Goal: Use online tool/utility: Utilize a website feature to perform a specific function

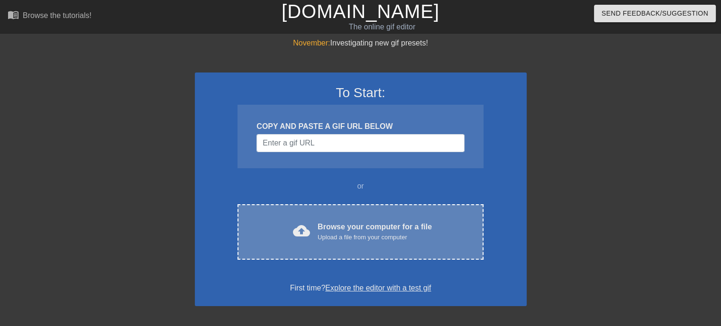
click at [374, 226] on div "Browse your computer for a file Upload a file from your computer" at bounding box center [375, 231] width 114 height 21
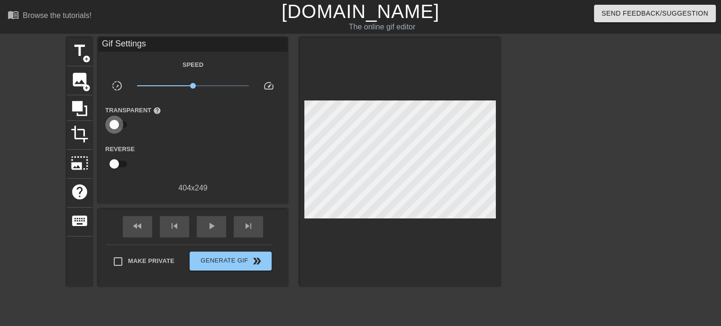
click at [120, 124] on input "checkbox" at bounding box center [114, 125] width 54 height 18
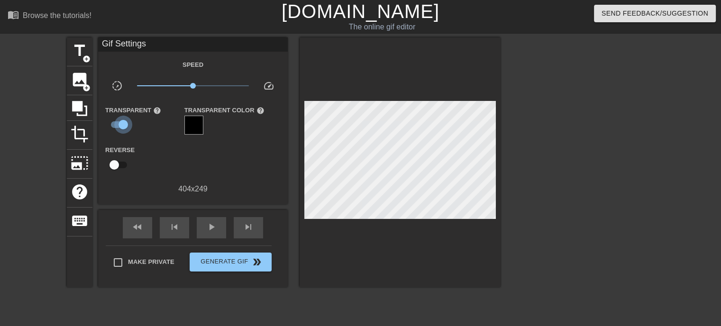
click at [120, 124] on input "checkbox" at bounding box center [123, 125] width 54 height 18
checkbox input "false"
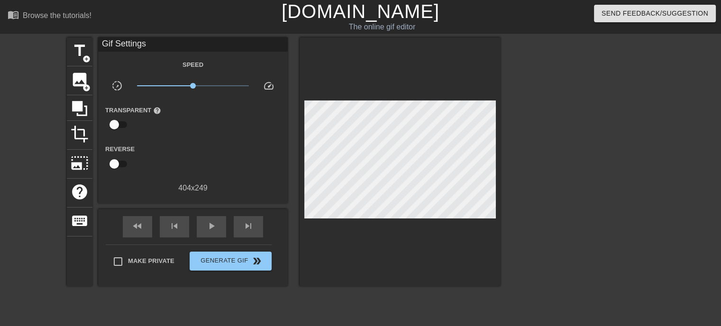
click at [121, 162] on input "checkbox" at bounding box center [114, 164] width 54 height 18
click at [121, 162] on input "checkbox" at bounding box center [123, 164] width 54 height 18
click at [121, 162] on input "checkbox" at bounding box center [114, 164] width 54 height 18
click at [121, 162] on input "checkbox" at bounding box center [123, 164] width 54 height 18
checkbox input "false"
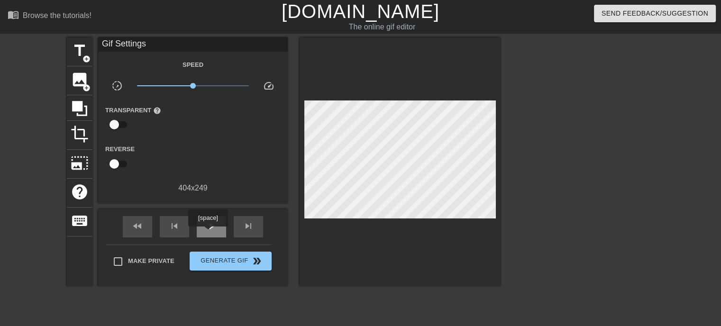
click at [208, 233] on div "play_arrow" at bounding box center [211, 226] width 29 height 21
click at [85, 84] on span "add_circle" at bounding box center [87, 88] width 8 height 8
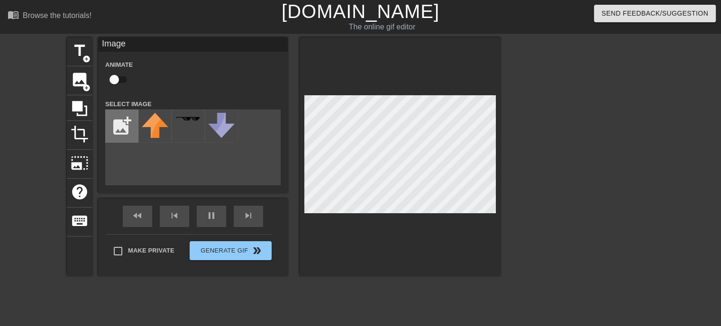
click at [112, 129] on input "file" at bounding box center [122, 126] width 32 height 32
type input "C:\fakepath\button (2).gif"
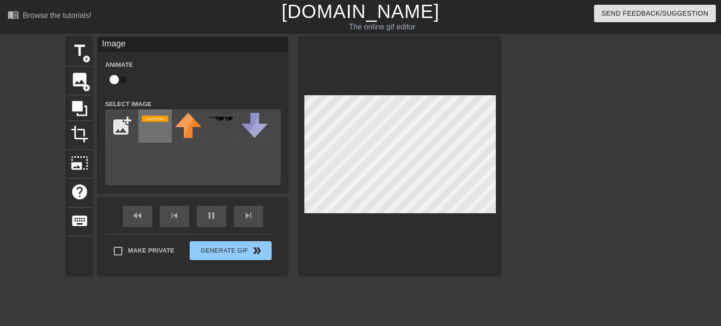
click at [154, 125] on div at bounding box center [154, 126] width 33 height 33
click at [348, 239] on div at bounding box center [400, 156] width 201 height 239
click at [385, 240] on div at bounding box center [400, 156] width 201 height 239
click at [376, 239] on div at bounding box center [400, 156] width 201 height 239
click at [383, 257] on div at bounding box center [400, 156] width 201 height 239
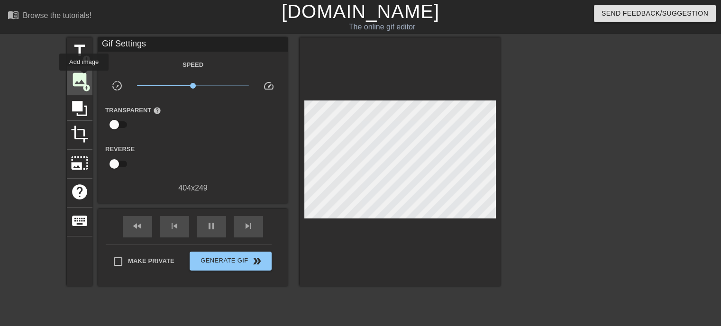
click at [84, 77] on span "image" at bounding box center [80, 80] width 18 height 18
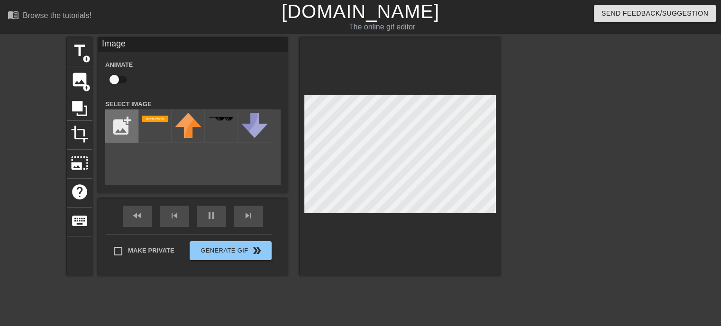
click at [114, 129] on input "file" at bounding box center [122, 126] width 32 height 32
type input "C:\fakepath\Next-Button-PNG-Image-with-Transparent-Background.png"
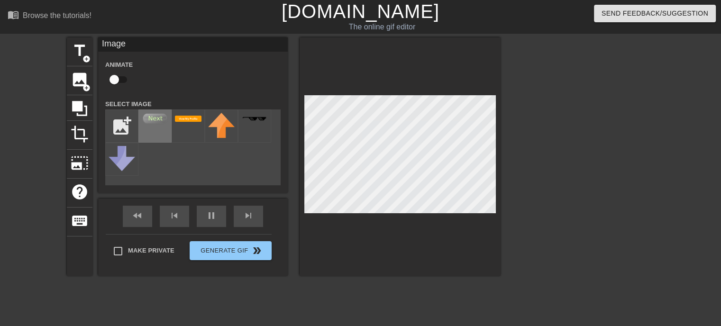
click at [153, 120] on img at bounding box center [155, 119] width 27 height 12
click at [159, 125] on img at bounding box center [155, 119] width 27 height 12
click at [160, 127] on div at bounding box center [154, 126] width 33 height 33
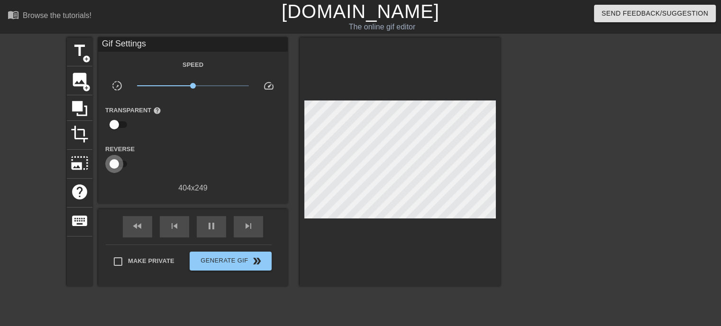
click at [121, 160] on input "checkbox" at bounding box center [114, 164] width 54 height 18
click at [114, 160] on input "checkbox" at bounding box center [123, 164] width 54 height 18
checkbox input "false"
drag, startPoint x: 190, startPoint y: 84, endPoint x: 147, endPoint y: 89, distance: 43.4
click at [147, 89] on span "x0.150" at bounding box center [193, 85] width 112 height 11
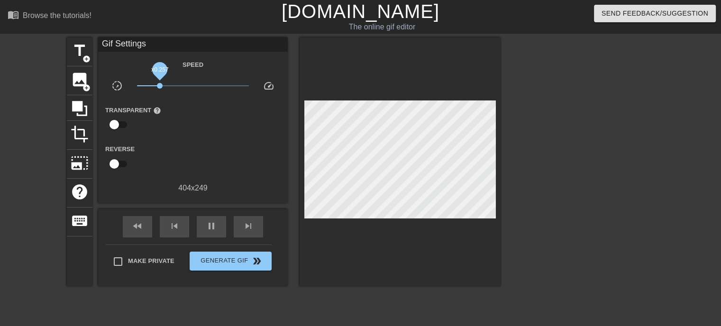
drag, startPoint x: 147, startPoint y: 83, endPoint x: 160, endPoint y: 86, distance: 12.6
click at [160, 86] on span "x0.257" at bounding box center [160, 86] width 6 height 6
click at [212, 222] on span "pause" at bounding box center [211, 226] width 11 height 11
click at [212, 222] on span "play_arrow" at bounding box center [211, 226] width 11 height 11
click at [207, 228] on span "pause" at bounding box center [211, 226] width 11 height 11
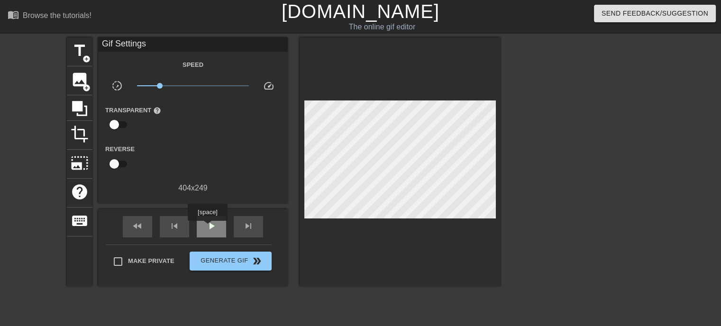
click at [207, 228] on span "play_arrow" at bounding box center [211, 226] width 11 height 11
click at [207, 228] on span "pause" at bounding box center [211, 226] width 11 height 11
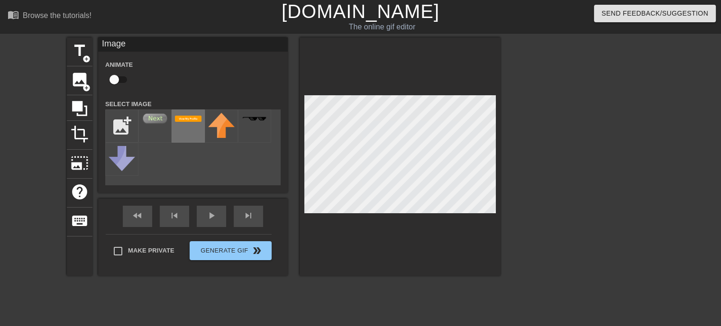
click at [188, 131] on div at bounding box center [188, 126] width 33 height 33
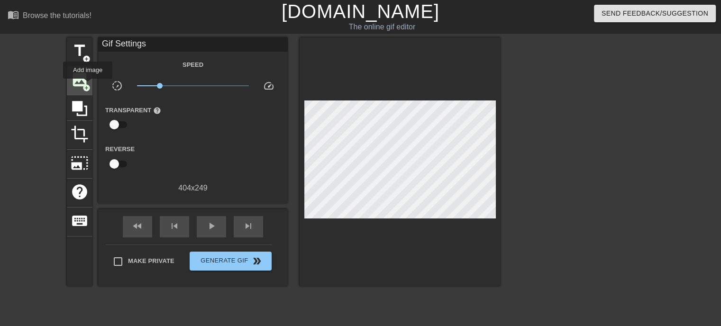
click at [88, 85] on span "add_circle" at bounding box center [87, 88] width 8 height 8
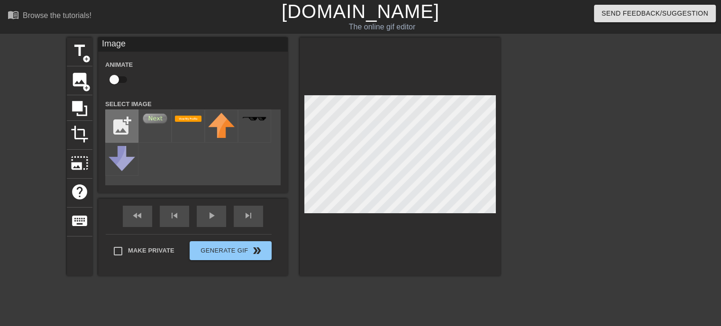
click at [114, 119] on input "file" at bounding box center [122, 126] width 32 height 32
type input "C:\fakepath\fdf.JPG"
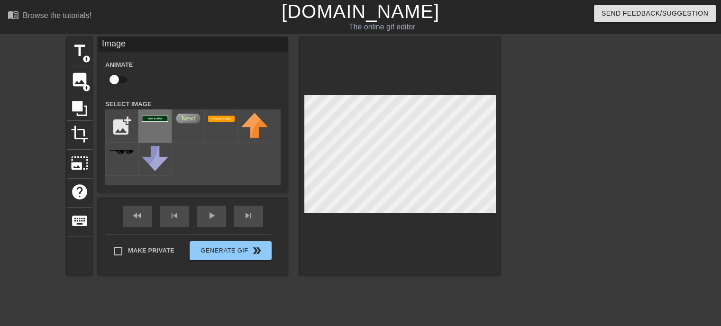
click at [155, 122] on img at bounding box center [155, 119] width 27 height 6
click at [399, 255] on div at bounding box center [400, 156] width 201 height 239
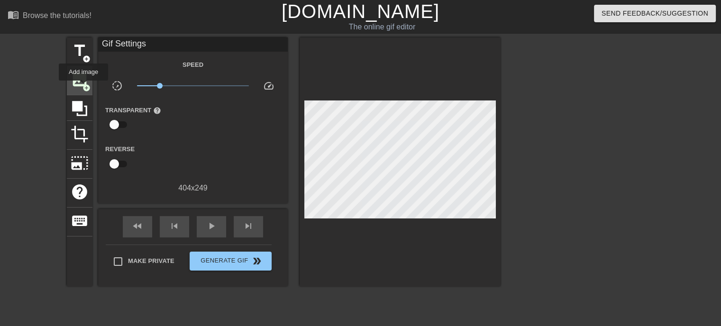
click at [83, 87] on span "add_circle" at bounding box center [87, 88] width 8 height 8
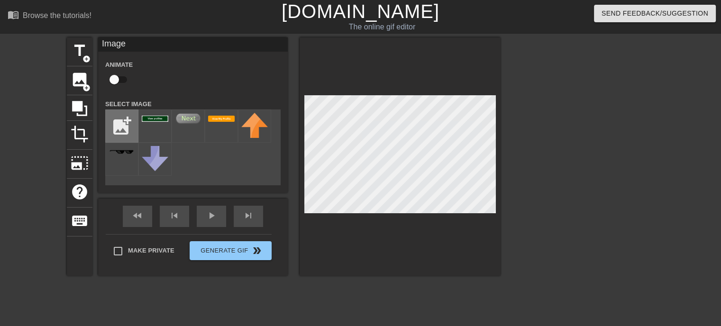
click at [110, 127] on input "file" at bounding box center [122, 126] width 32 height 32
type input "C:\fakepath\fgdfh.JPG"
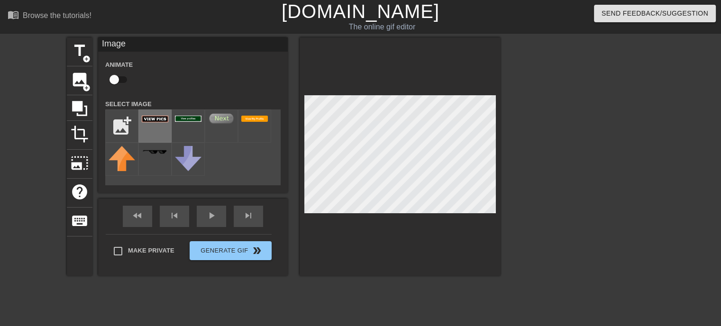
click at [152, 122] on img at bounding box center [155, 119] width 27 height 7
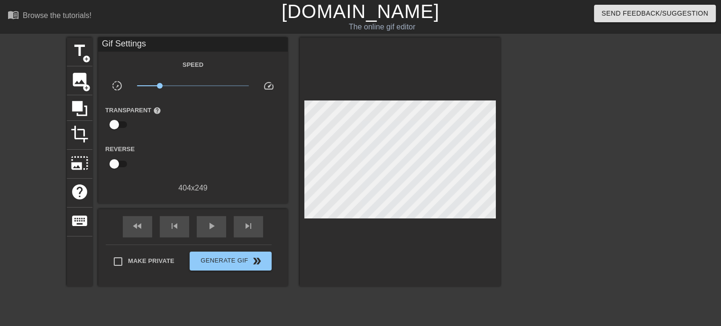
click at [368, 224] on div at bounding box center [400, 161] width 201 height 249
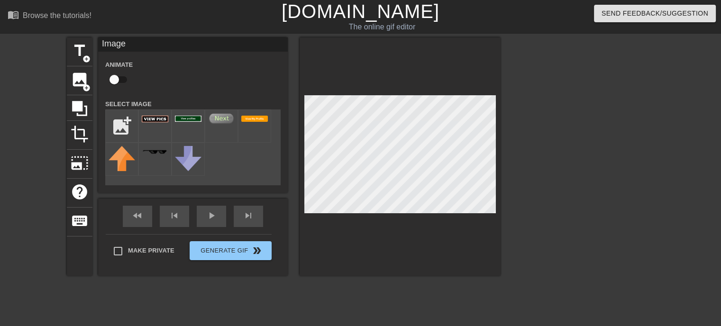
click at [376, 233] on div at bounding box center [400, 156] width 201 height 239
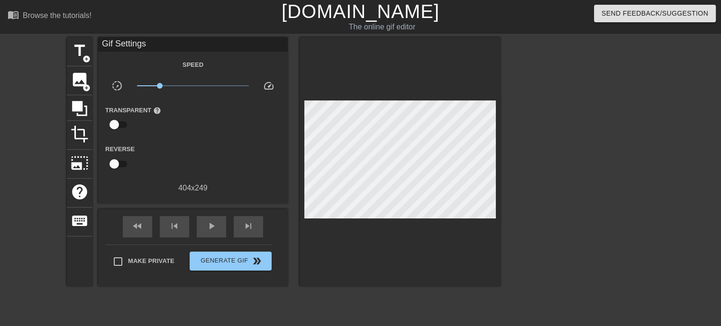
click at [106, 219] on div "fast_rewind skip_previous play_arrow skip_next Make Private Generate Gif double…" at bounding box center [193, 247] width 190 height 77
click at [76, 87] on span "image" at bounding box center [80, 80] width 18 height 18
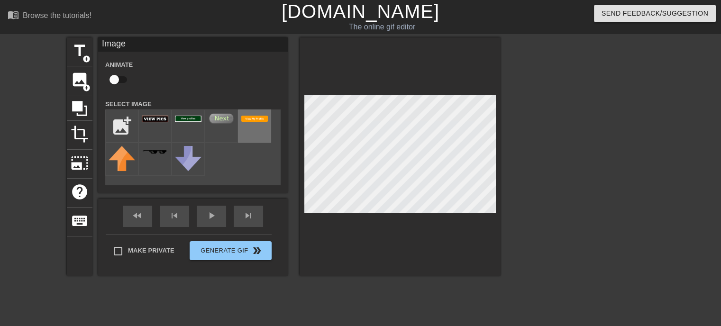
click at [258, 119] on img at bounding box center [254, 119] width 27 height 6
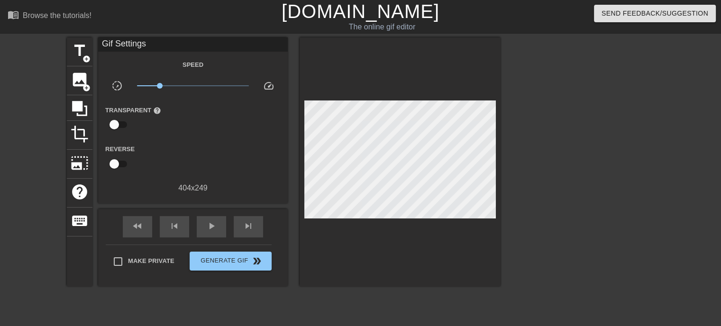
click at [586, 231] on div at bounding box center [583, 179] width 142 height 285
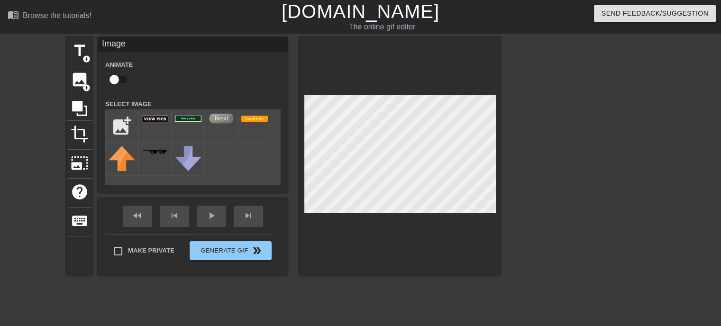
click at [578, 245] on div at bounding box center [583, 179] width 142 height 285
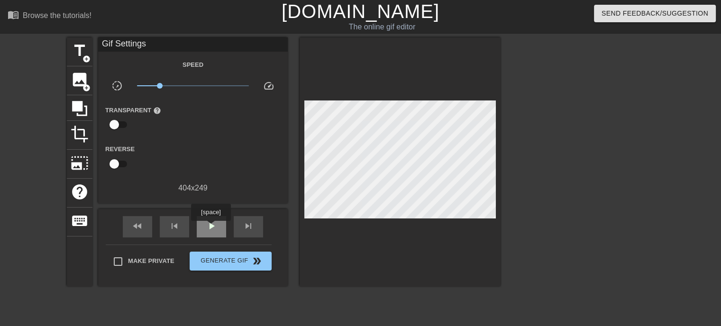
click at [211, 228] on span "play_arrow" at bounding box center [211, 226] width 11 height 11
drag, startPoint x: 162, startPoint y: 84, endPoint x: 180, endPoint y: 85, distance: 17.6
click at [180, 85] on span "x0.582" at bounding box center [180, 86] width 6 height 6
drag, startPoint x: 180, startPoint y: 85, endPoint x: 196, endPoint y: 88, distance: 16.4
click at [196, 88] on span "x1.08" at bounding box center [195, 86] width 6 height 6
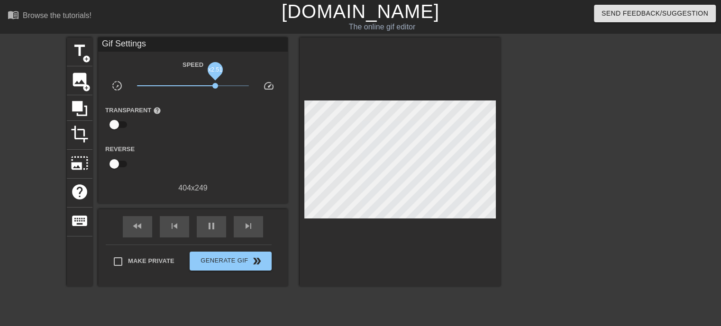
drag, startPoint x: 197, startPoint y: 89, endPoint x: 215, endPoint y: 93, distance: 18.5
click at [215, 93] on div "x2.51" at bounding box center [193, 87] width 127 height 15
drag, startPoint x: 216, startPoint y: 86, endPoint x: 147, endPoint y: 93, distance: 69.2
click at [147, 93] on div "x0.155" at bounding box center [193, 87] width 127 height 15
drag, startPoint x: 148, startPoint y: 86, endPoint x: 147, endPoint y: 92, distance: 5.6
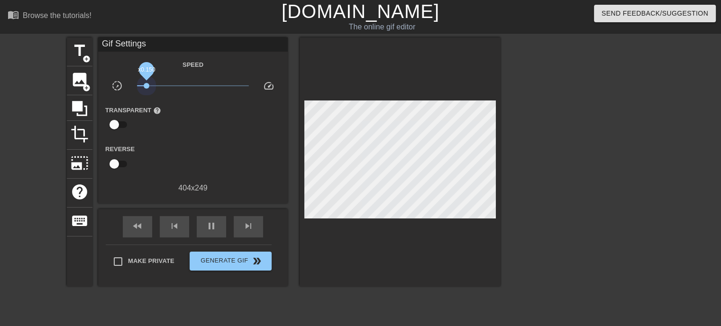
click at [147, 92] on div "x0.150" at bounding box center [193, 87] width 127 height 15
drag, startPoint x: 146, startPoint y: 85, endPoint x: 129, endPoint y: 89, distance: 17.0
click at [129, 89] on div "slow_motion_video x0.100 speed" at bounding box center [193, 87] width 190 height 15
drag, startPoint x: 137, startPoint y: 89, endPoint x: 149, endPoint y: 92, distance: 12.4
click at [149, 92] on div "x0.164" at bounding box center [193, 87] width 127 height 15
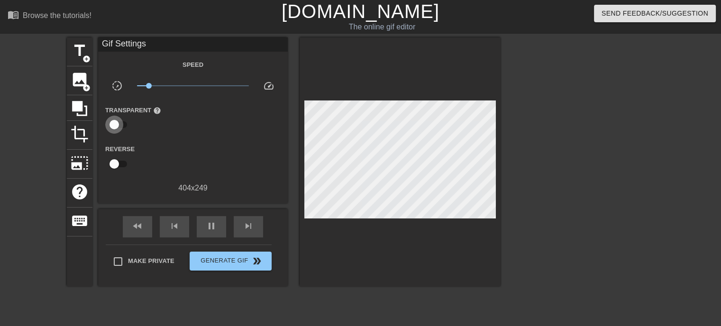
click at [117, 122] on input "checkbox" at bounding box center [114, 125] width 54 height 18
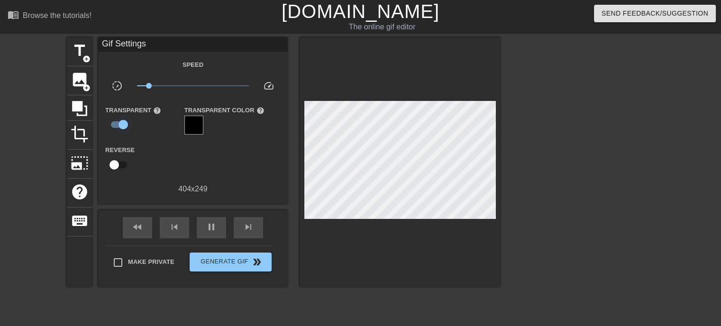
click at [117, 121] on input "checkbox" at bounding box center [123, 125] width 54 height 18
checkbox input "false"
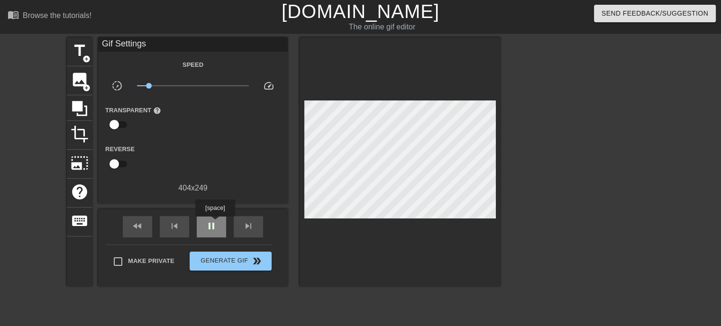
click at [215, 223] on span "pause" at bounding box center [211, 226] width 11 height 11
click at [215, 223] on span "play_arrow" at bounding box center [211, 226] width 11 height 11
click at [214, 225] on span "pause" at bounding box center [211, 226] width 11 height 11
drag, startPoint x: 147, startPoint y: 87, endPoint x: 140, endPoint y: 87, distance: 7.6
click at [140, 87] on span "x0.114" at bounding box center [140, 86] width 6 height 6
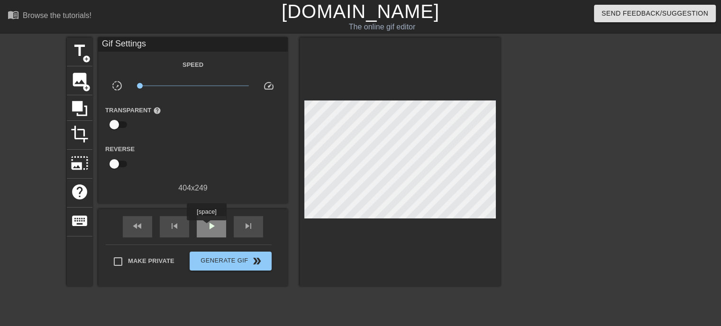
click at [207, 227] on span "play_arrow" at bounding box center [211, 226] width 11 height 11
click at [207, 227] on span "pause" at bounding box center [211, 226] width 11 height 11
click at [237, 232] on div "skip_next" at bounding box center [248, 226] width 29 height 21
click at [243, 229] on span "skip_next" at bounding box center [248, 226] width 11 height 11
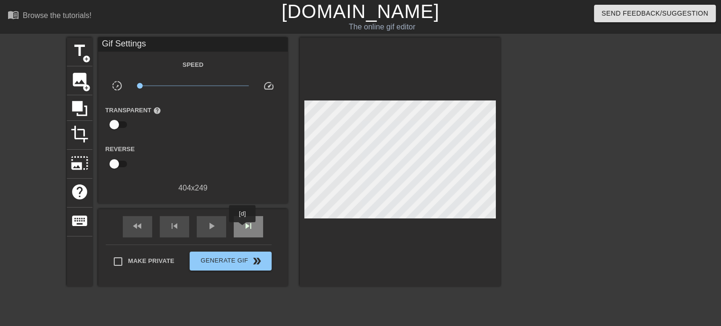
click at [243, 229] on span "skip_next" at bounding box center [248, 226] width 11 height 11
click at [211, 229] on span "play_arrow" at bounding box center [211, 226] width 11 height 11
click at [211, 229] on span "pause" at bounding box center [211, 226] width 11 height 11
click at [211, 229] on span "play_arrow" at bounding box center [211, 226] width 11 height 11
click at [211, 229] on span "pause" at bounding box center [211, 226] width 11 height 11
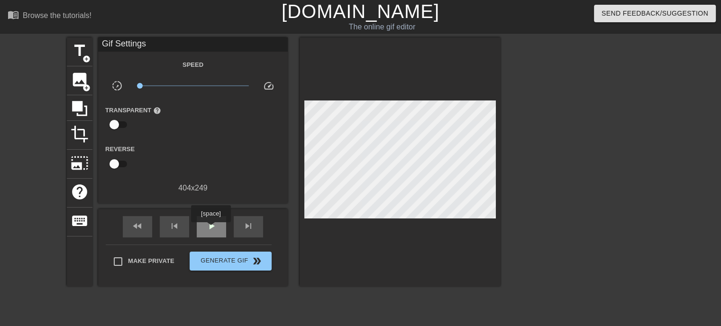
click at [211, 229] on span "play_arrow" at bounding box center [211, 226] width 11 height 11
click at [211, 229] on span "pause" at bounding box center [211, 226] width 11 height 11
click at [211, 229] on span "play_arrow" at bounding box center [211, 226] width 11 height 11
click at [211, 229] on span "pause" at bounding box center [211, 226] width 11 height 11
click at [211, 229] on span "play_arrow" at bounding box center [211, 226] width 11 height 11
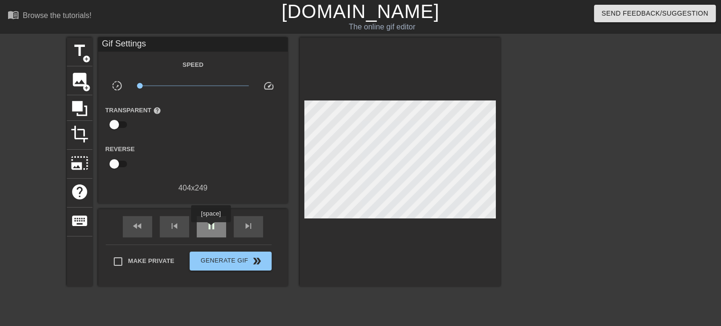
click at [211, 229] on span "pause" at bounding box center [211, 226] width 11 height 11
click at [211, 229] on span "play_arrow" at bounding box center [211, 226] width 11 height 11
click at [211, 229] on span "pause" at bounding box center [211, 226] width 11 height 11
click at [211, 229] on span "play_arrow" at bounding box center [211, 226] width 11 height 11
click at [211, 229] on span "pause" at bounding box center [211, 226] width 11 height 11
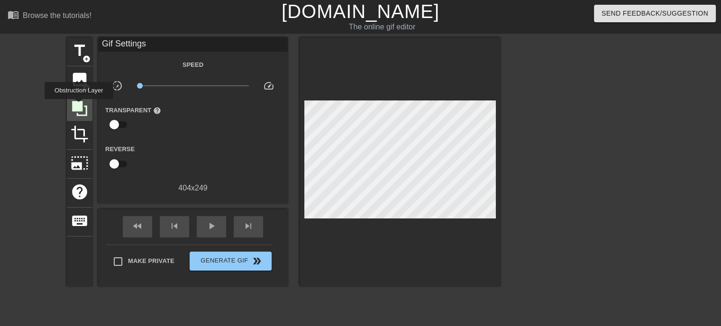
click at [79, 106] on icon at bounding box center [79, 108] width 15 height 15
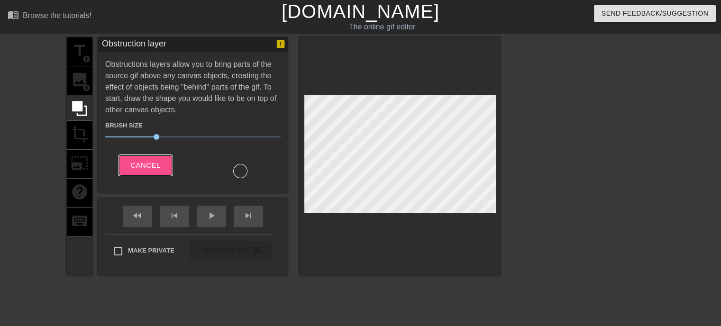
click at [165, 164] on button "Cancel" at bounding box center [145, 166] width 53 height 20
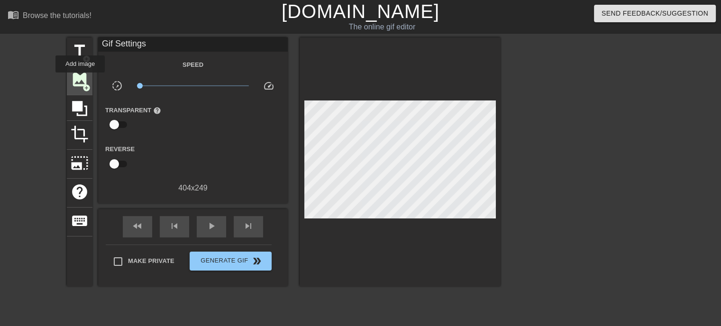
click at [80, 79] on span "image" at bounding box center [80, 80] width 18 height 18
click at [120, 161] on input "checkbox" at bounding box center [114, 164] width 54 height 18
click at [124, 165] on input "checkbox" at bounding box center [123, 164] width 54 height 18
click at [124, 165] on input "checkbox" at bounding box center [114, 164] width 54 height 18
click at [125, 165] on input "checkbox" at bounding box center [123, 164] width 54 height 18
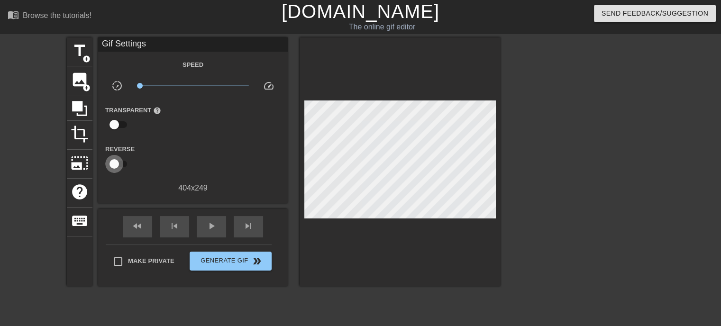
click at [125, 165] on input "checkbox" at bounding box center [114, 164] width 54 height 18
checkbox input "true"
click at [116, 121] on input "checkbox" at bounding box center [114, 125] width 54 height 18
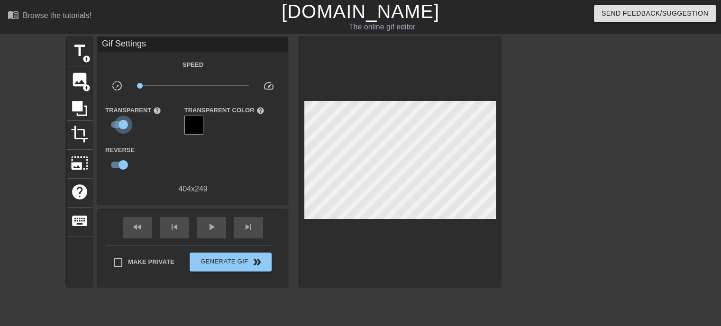
click at [116, 121] on input "checkbox" at bounding box center [123, 125] width 54 height 18
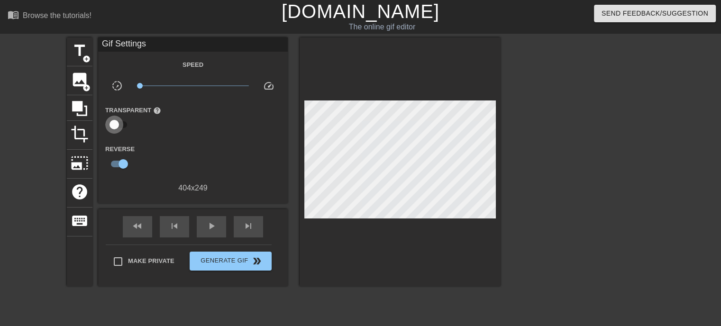
click at [116, 121] on input "checkbox" at bounding box center [114, 125] width 54 height 18
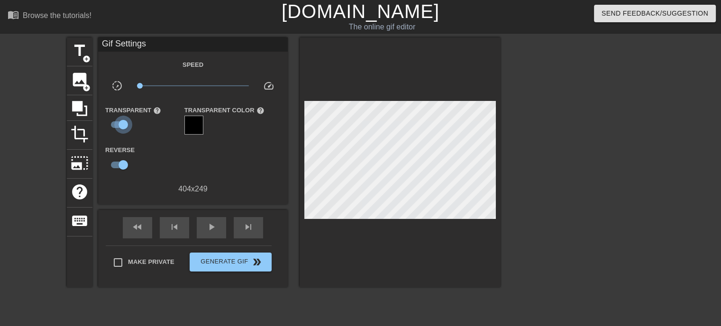
click at [116, 121] on input "checkbox" at bounding box center [123, 125] width 54 height 18
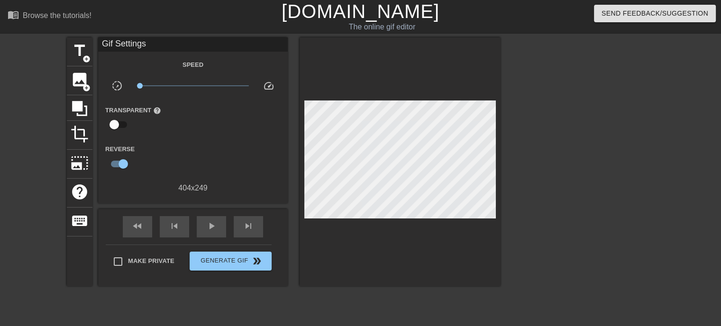
click at [116, 121] on input "checkbox" at bounding box center [114, 125] width 54 height 18
checkbox input "true"
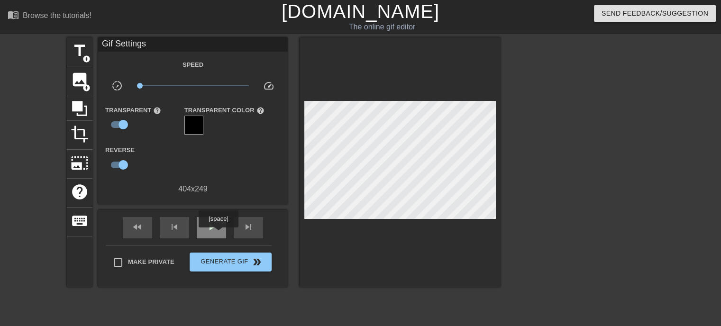
click at [218, 234] on div "play_arrow" at bounding box center [211, 227] width 29 height 21
click at [210, 233] on div "pause" at bounding box center [211, 227] width 29 height 21
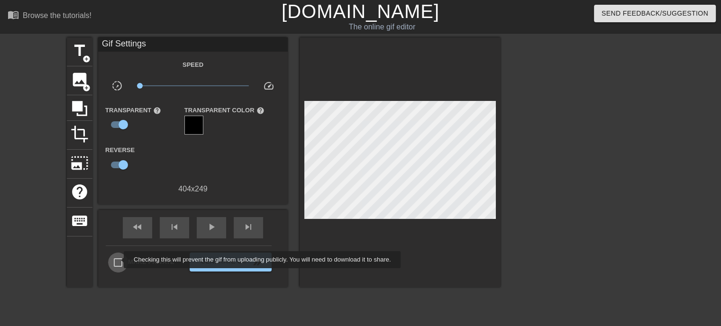
click at [118, 260] on input "Make Private" at bounding box center [118, 263] width 20 height 20
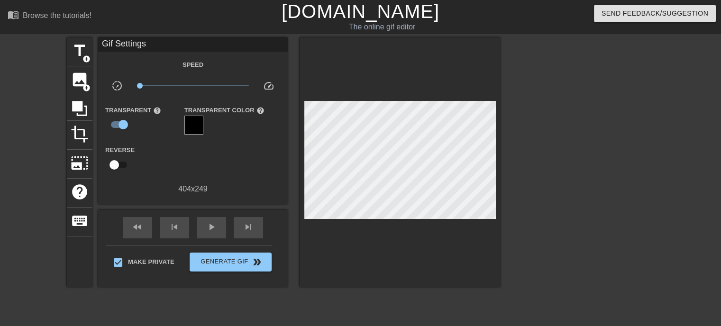
drag, startPoint x: 391, startPoint y: 220, endPoint x: 333, endPoint y: 242, distance: 62.4
click at [333, 242] on div at bounding box center [400, 162] width 201 height 250
click at [238, 263] on span "Generate Gif double_arrow" at bounding box center [230, 262] width 74 height 11
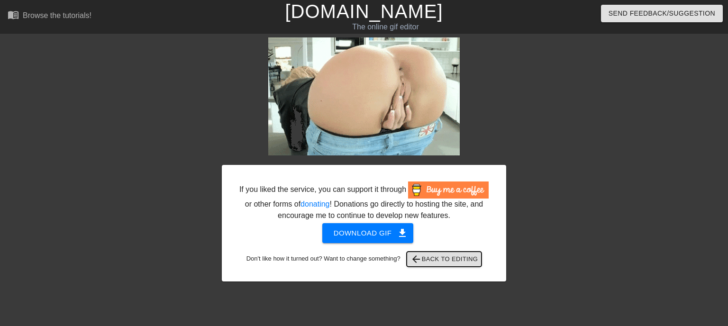
click at [426, 262] on span "arrow_back Back to Editing" at bounding box center [445, 259] width 68 height 11
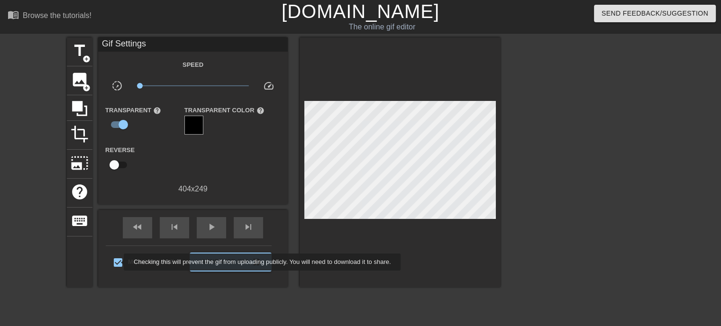
click at [118, 262] on input "Make Private" at bounding box center [118, 263] width 20 height 20
checkbox input "false"
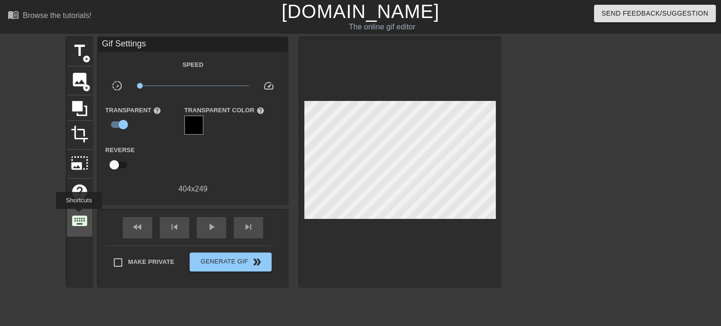
click at [79, 216] on span "keyboard" at bounding box center [80, 221] width 18 height 18
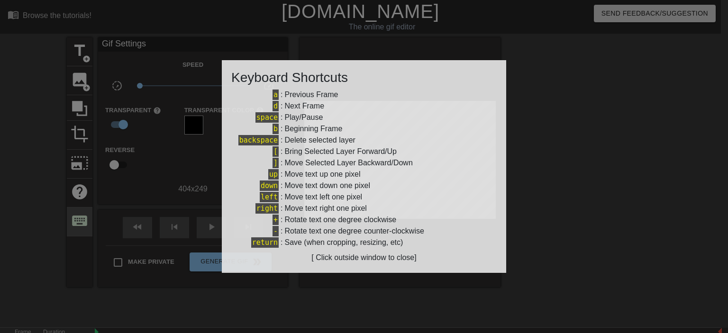
click at [78, 216] on div at bounding box center [364, 166] width 728 height 333
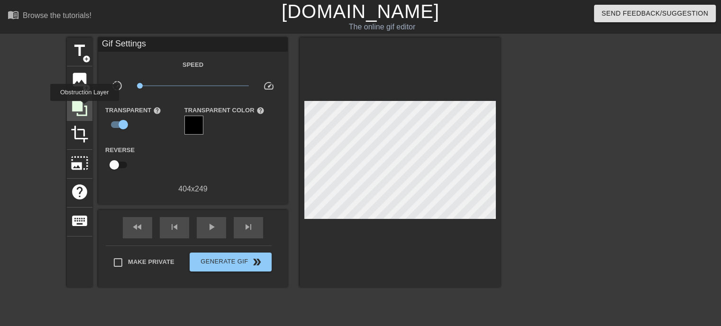
click at [84, 108] on icon at bounding box center [80, 109] width 18 height 18
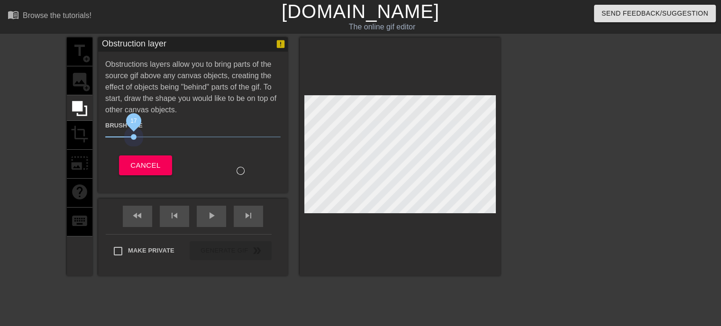
drag, startPoint x: 155, startPoint y: 137, endPoint x: 134, endPoint y: 147, distance: 23.1
click at [134, 147] on div "Brush Size 17 Cancel" at bounding box center [192, 146] width 175 height 60
click at [131, 168] on span "Cancel" at bounding box center [145, 165] width 30 height 12
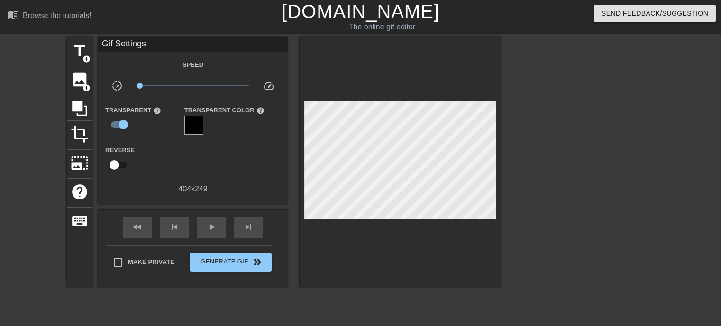
click at [411, 284] on div "title add_circle image add_circle crop photo_size_select_large help keyboard Gi…" at bounding box center [284, 179] width 434 height 285
click at [564, 126] on div at bounding box center [583, 179] width 142 height 285
